Goal: Find specific page/section: Find specific page/section

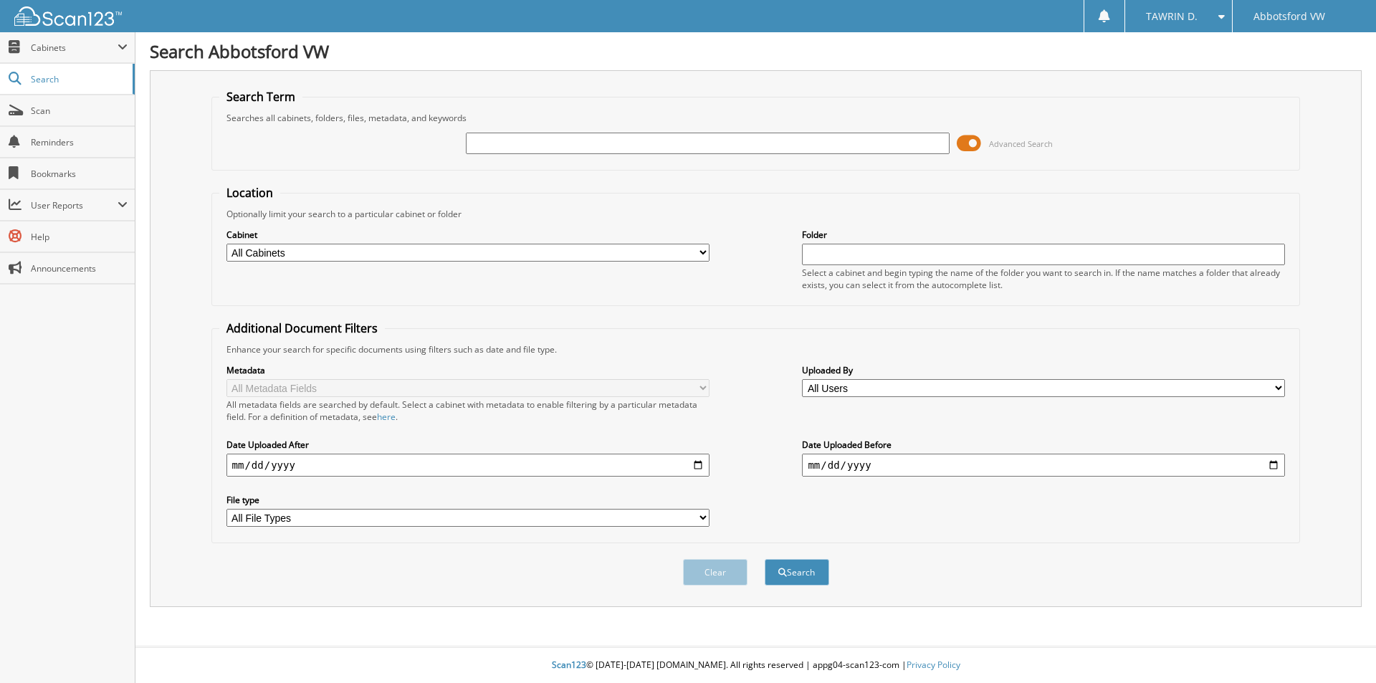
click at [523, 145] on input "text" at bounding box center [707, 144] width 483 height 22
type input "TT565305"
click at [800, 573] on button "Search" at bounding box center [797, 572] width 65 height 27
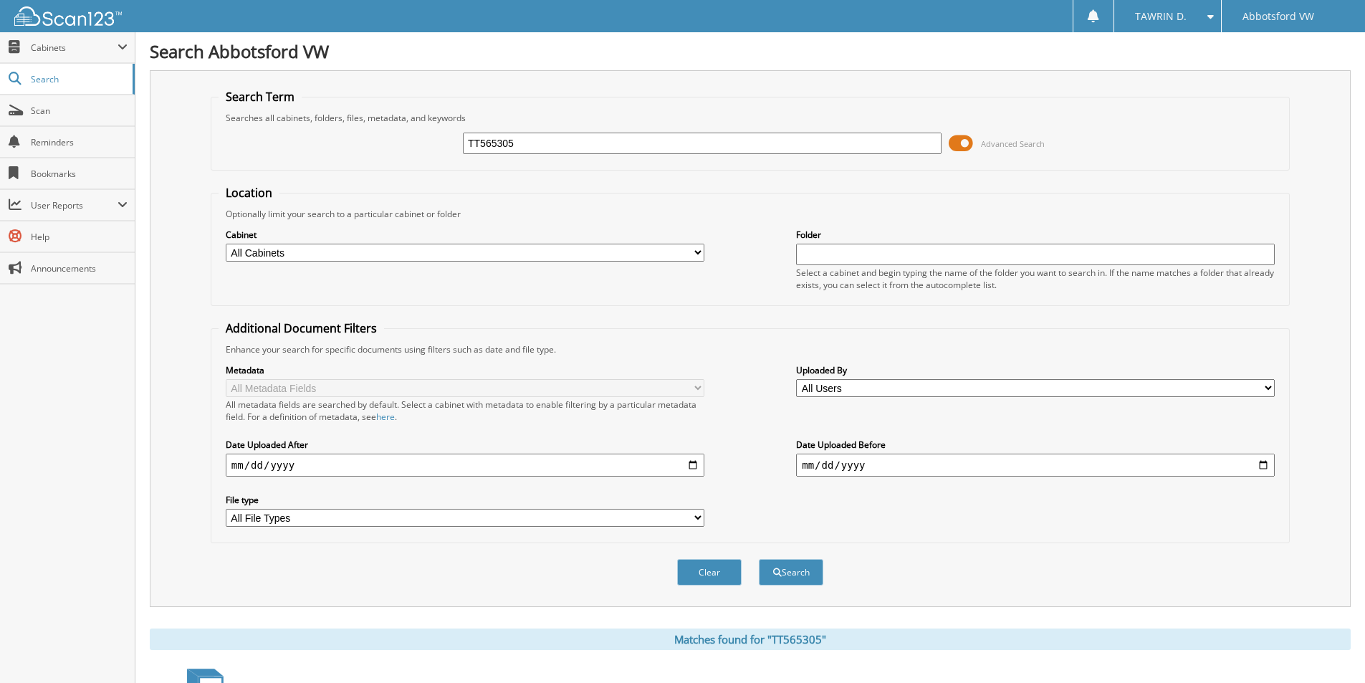
click at [509, 136] on input "TT565305" at bounding box center [702, 144] width 479 height 22
type input "MICHELLE JOY GRIFFIOEN"
click at [759, 559] on button "Search" at bounding box center [791, 572] width 65 height 27
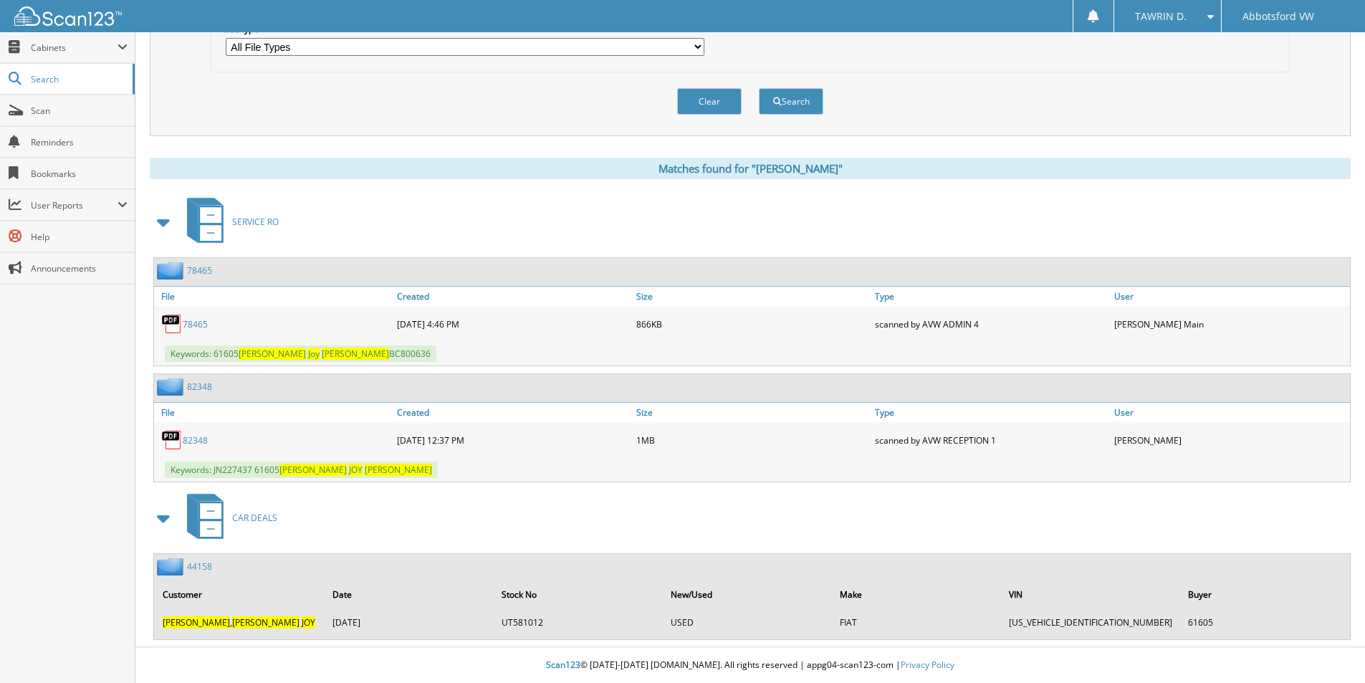
scroll to position [472, 0]
drag, startPoint x: 228, startPoint y: 626, endPoint x: 234, endPoint y: 599, distance: 27.8
click at [232, 626] on span "[PERSON_NAME]" at bounding box center [265, 622] width 67 height 12
click at [249, 518] on span "CAR DEALS" at bounding box center [254, 518] width 45 height 12
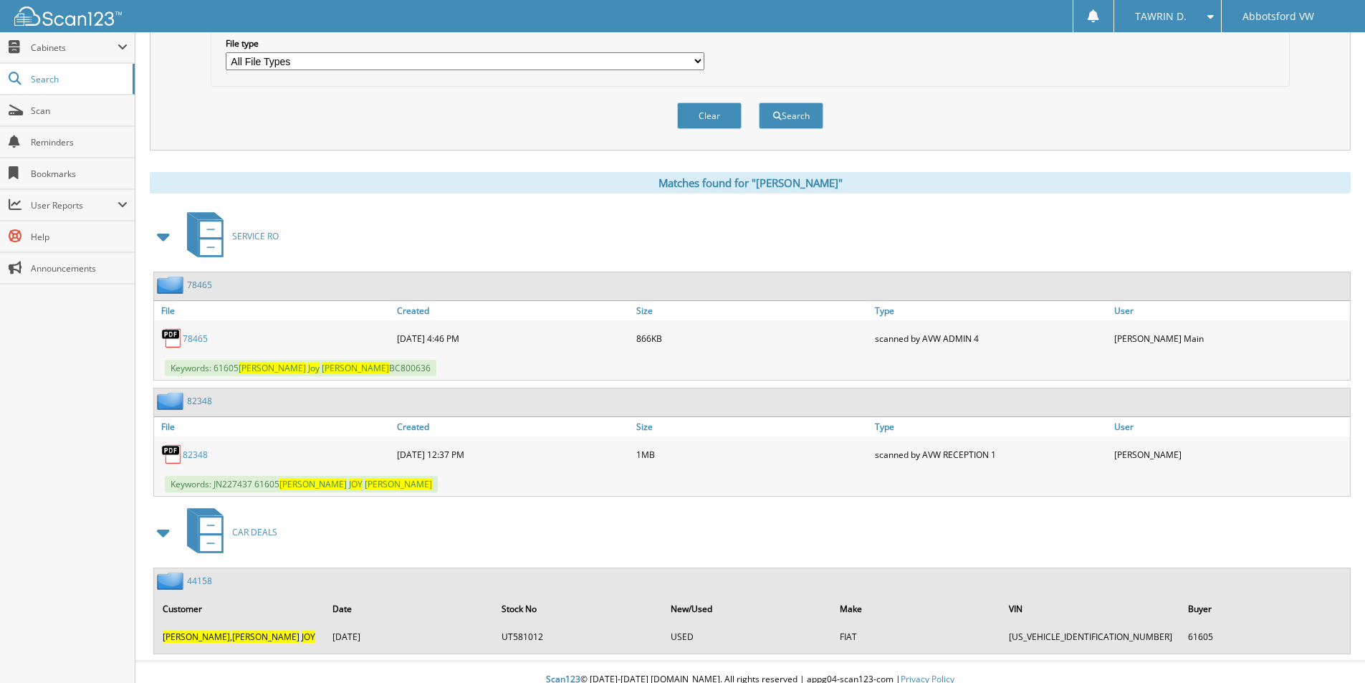
scroll to position [472, 0]
